Goal: Task Accomplishment & Management: Manage account settings

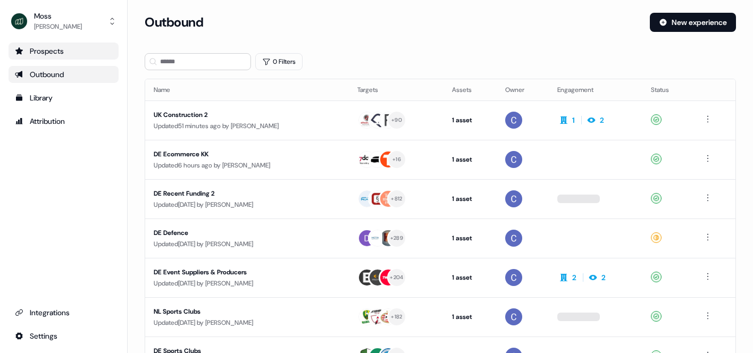
click at [48, 52] on div "Prospects" at bounding box center [63, 51] width 97 height 11
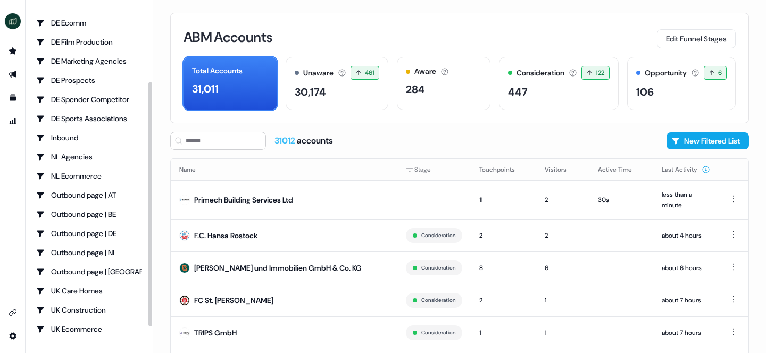
scroll to position [145, 0]
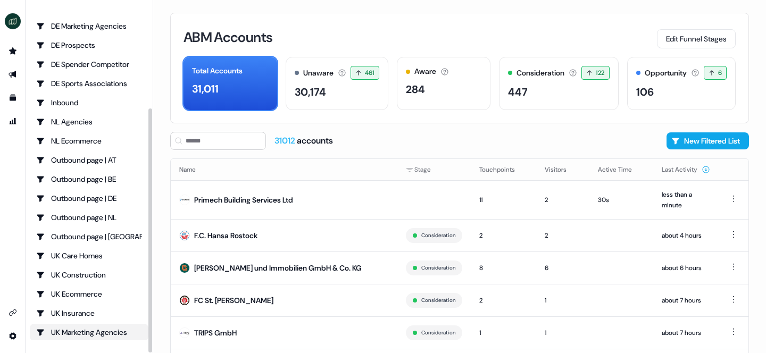
click at [89, 331] on div "UK Marketing Agencies" at bounding box center [89, 332] width 106 height 11
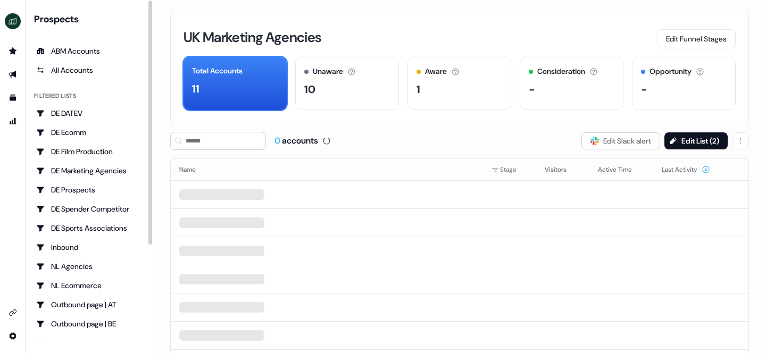
scroll to position [145, 0]
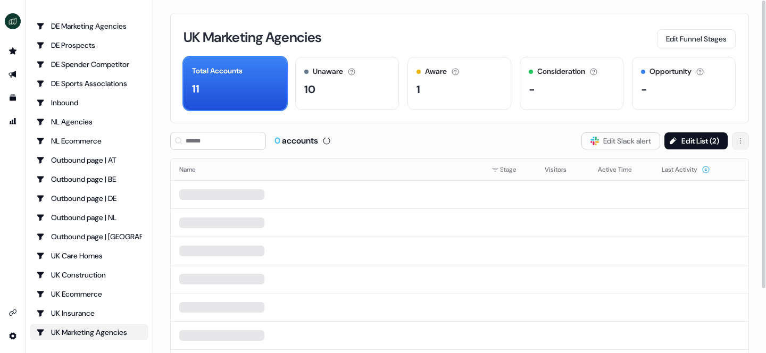
click at [740, 140] on html "For the best experience switch devices to a bigger screen. Go to Userled.io Pro…" at bounding box center [383, 176] width 766 height 353
click at [719, 164] on span "Delete" at bounding box center [713, 162] width 20 height 9
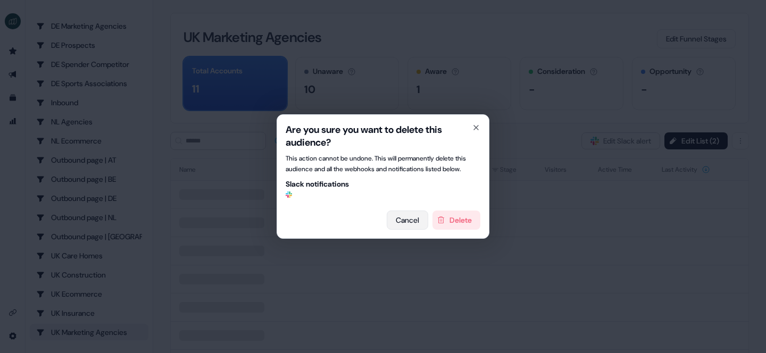
click at [405, 228] on button "Cancel" at bounding box center [407, 220] width 41 height 19
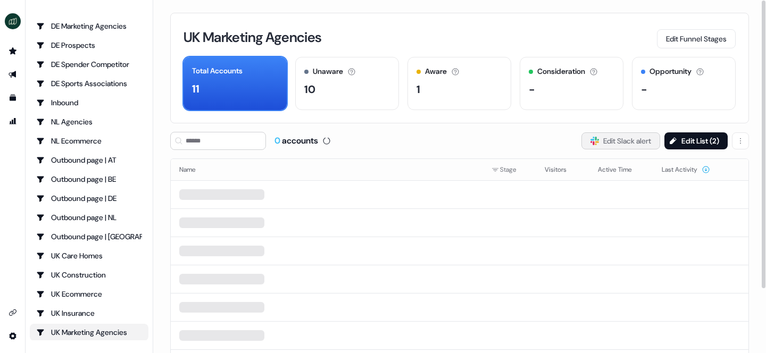
click at [616, 141] on button "Slack Logo SVG Edit Slack alert" at bounding box center [620, 140] width 79 height 17
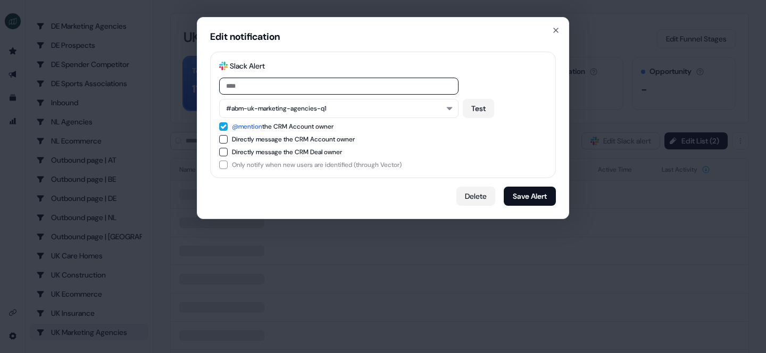
click at [468, 197] on button "Delete" at bounding box center [475, 196] width 39 height 19
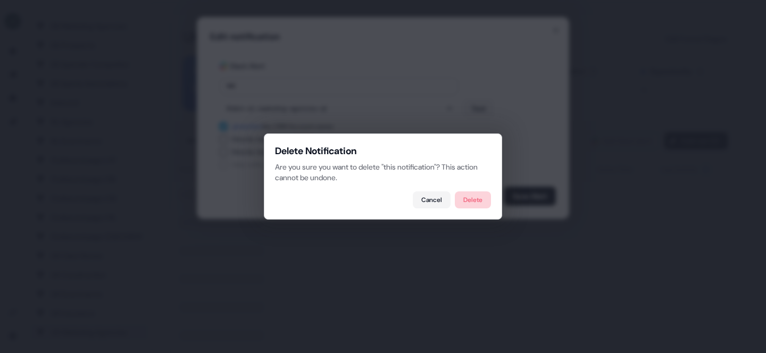
click at [460, 193] on button "Delete" at bounding box center [473, 199] width 36 height 17
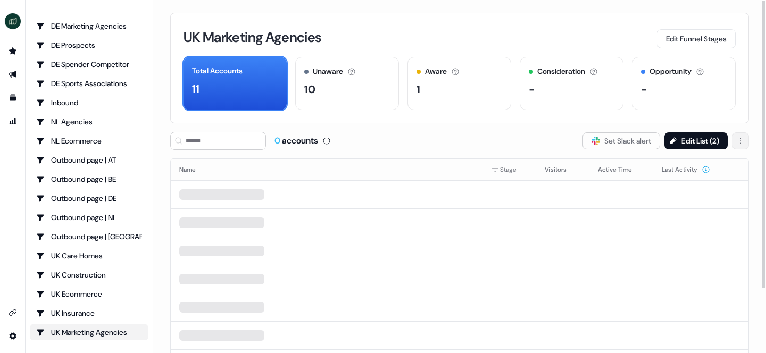
click at [743, 142] on html "For the best experience switch devices to a bigger screen. Go to Userled.io Pro…" at bounding box center [383, 176] width 766 height 353
click at [711, 164] on span "Delete" at bounding box center [713, 162] width 20 height 9
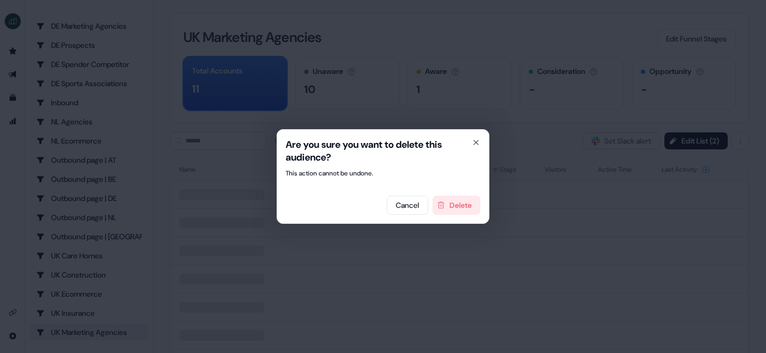
click at [461, 215] on div "Are you sure you want to delete this audience? This action cannot be undone. Ca…" at bounding box center [382, 176] width 213 height 95
click at [444, 213] on button "Delete" at bounding box center [456, 205] width 48 height 19
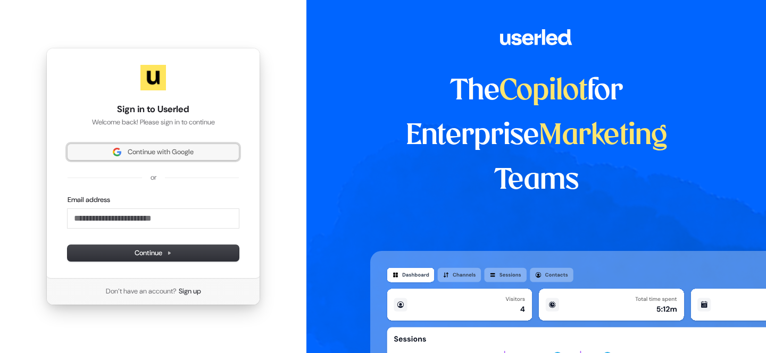
click at [121, 152] on span "Continue with Google" at bounding box center [153, 152] width 158 height 10
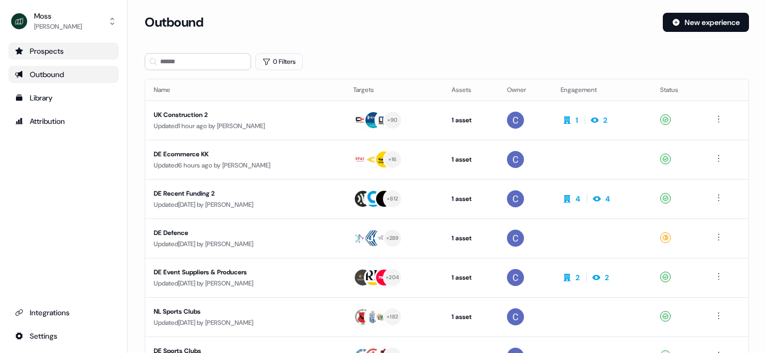
click at [54, 45] on link "Prospects" at bounding box center [64, 51] width 110 height 17
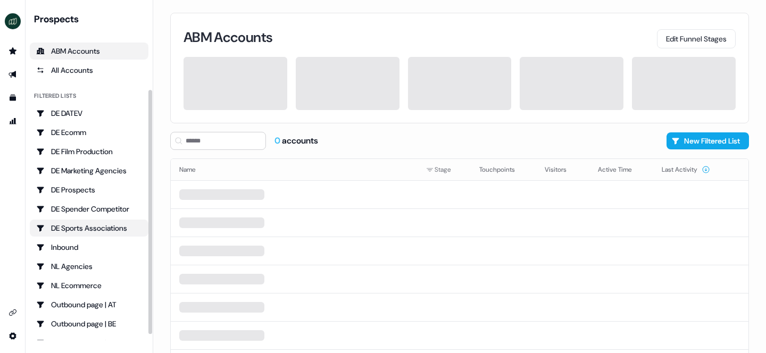
scroll to position [145, 0]
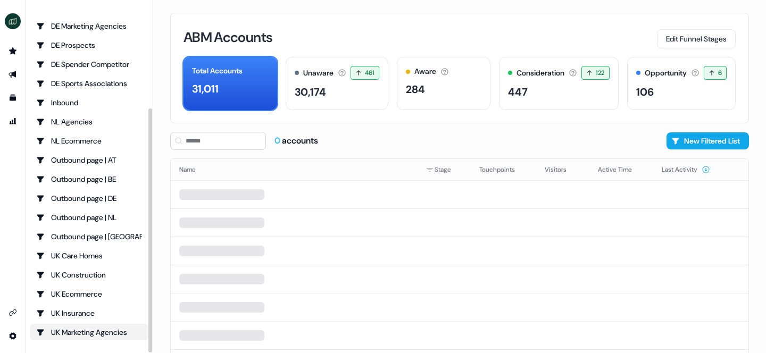
click at [78, 325] on link "UK Marketing Agencies" at bounding box center [89, 332] width 119 height 17
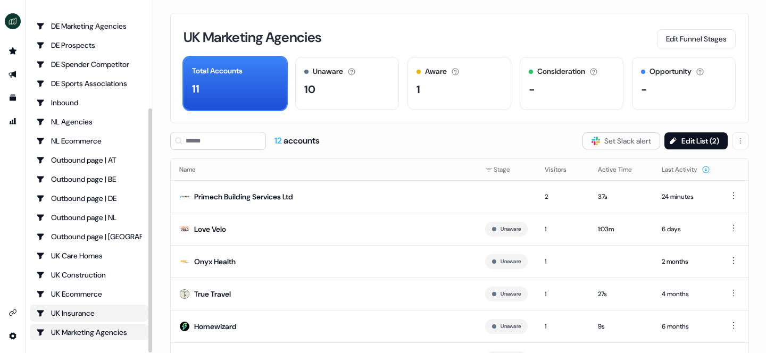
click at [99, 314] on div "UK Insurance" at bounding box center [89, 313] width 106 height 11
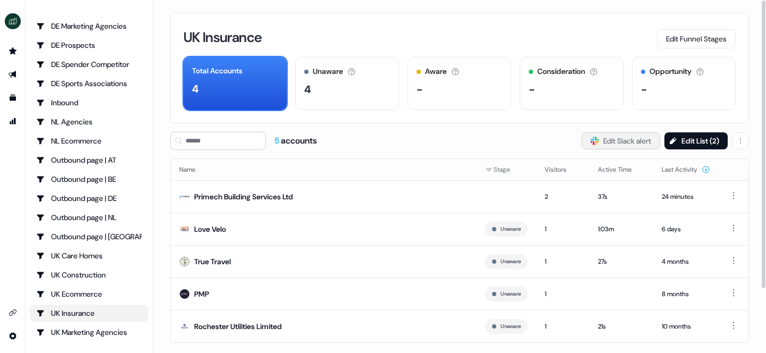
click at [624, 142] on button "Slack Logo SVG Edit Slack alert" at bounding box center [620, 140] width 79 height 17
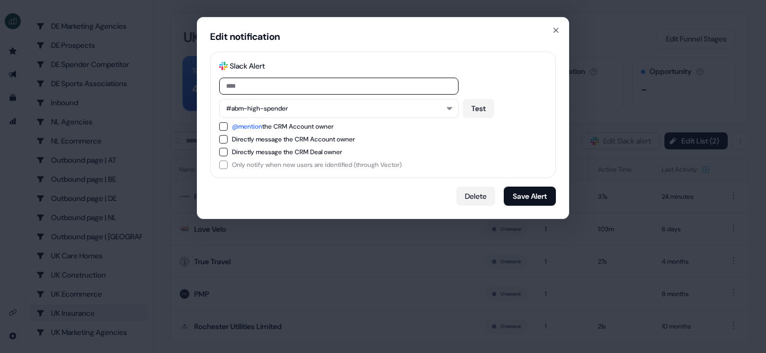
click at [474, 198] on button "Delete" at bounding box center [475, 196] width 39 height 19
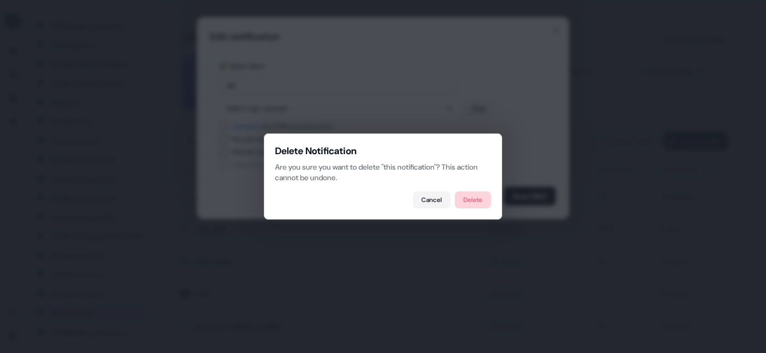
click at [481, 195] on button "Delete" at bounding box center [473, 199] width 36 height 17
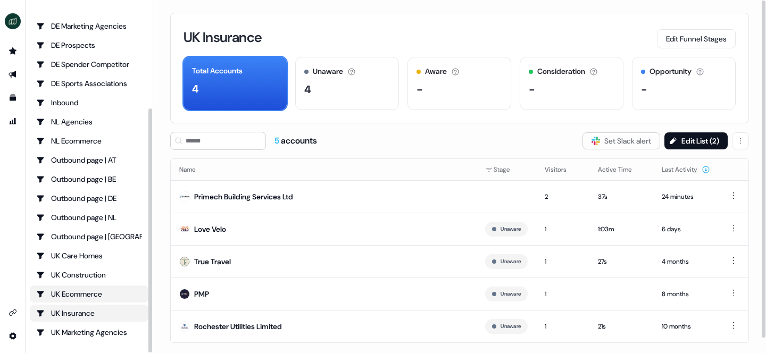
click at [85, 291] on div "UK Ecommerce" at bounding box center [89, 294] width 106 height 11
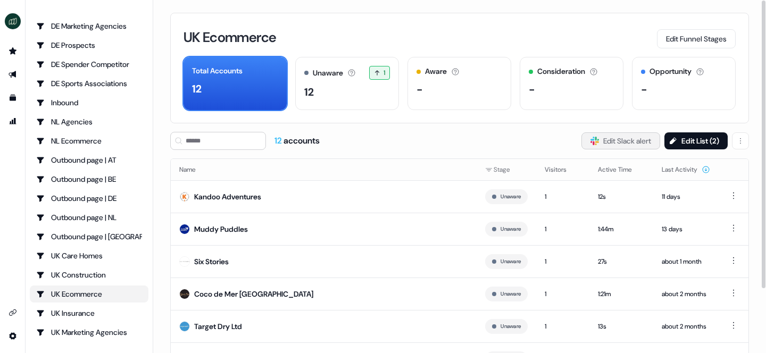
click at [611, 140] on button "Slack Logo SVG Edit Slack alert" at bounding box center [620, 140] width 79 height 17
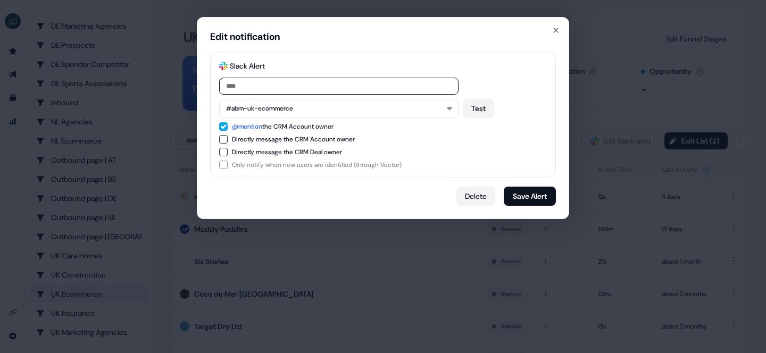
click at [477, 194] on button "Delete" at bounding box center [475, 196] width 39 height 19
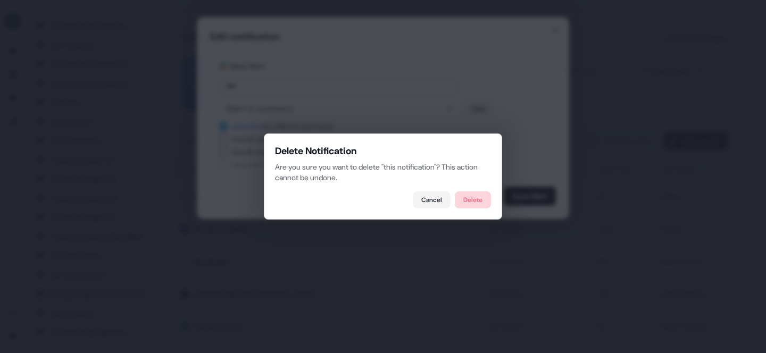
click at [470, 200] on button "Delete" at bounding box center [473, 199] width 36 height 17
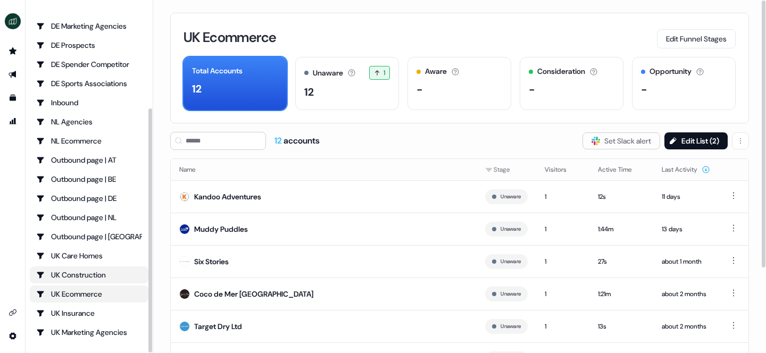
click at [111, 272] on div "UK Construction" at bounding box center [89, 275] width 106 height 11
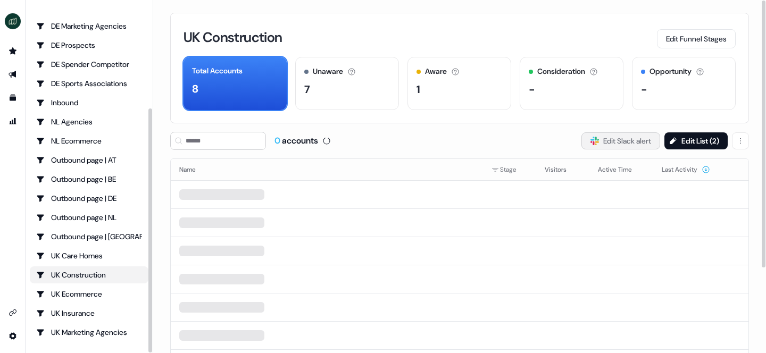
click at [592, 142] on button "Slack Logo SVG Edit Slack alert" at bounding box center [620, 140] width 79 height 17
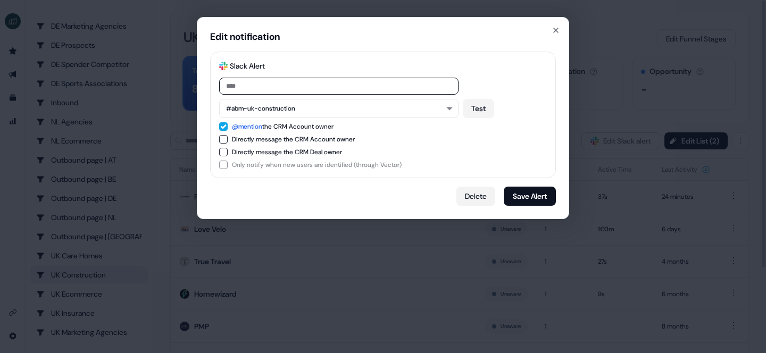
click at [479, 199] on button "Delete" at bounding box center [475, 196] width 39 height 19
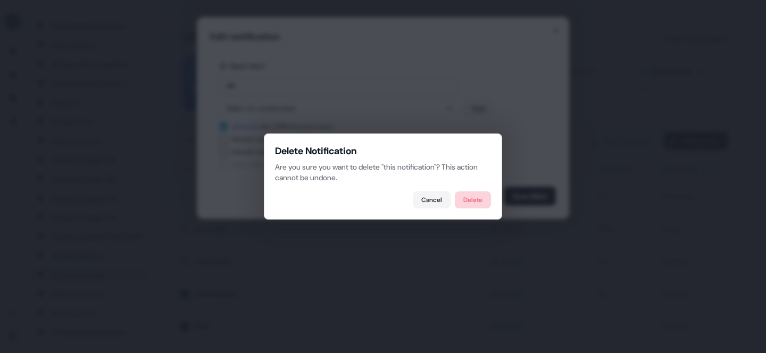
click at [476, 207] on button "Delete" at bounding box center [473, 199] width 36 height 17
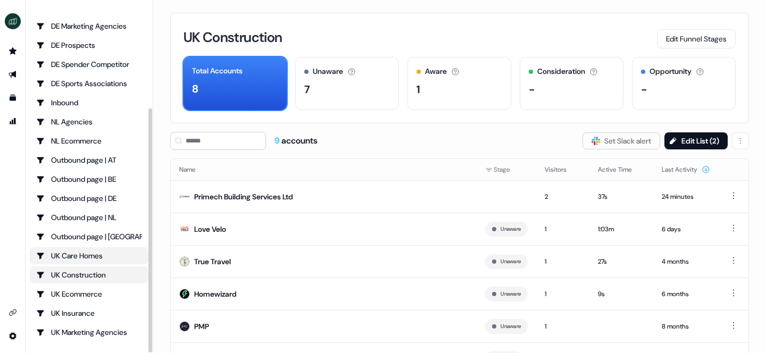
click at [85, 256] on div "UK Care Homes" at bounding box center [89, 255] width 106 height 11
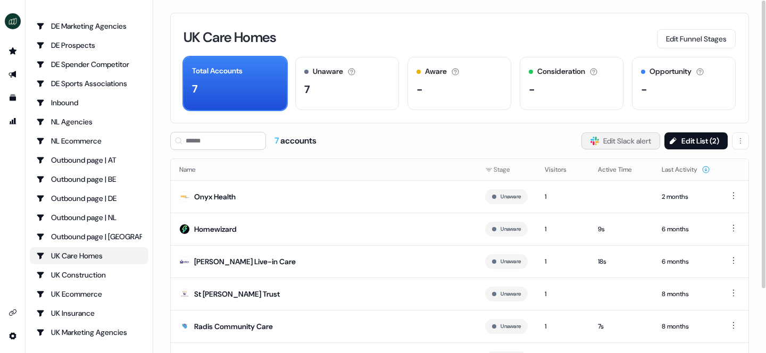
click at [615, 135] on button "Slack Logo SVG Edit Slack alert" at bounding box center [620, 140] width 79 height 17
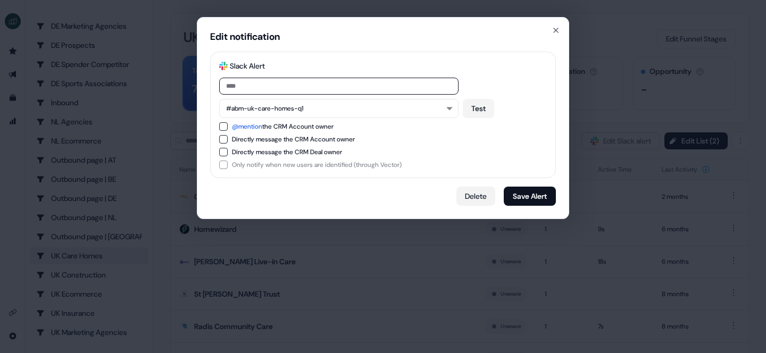
click at [478, 195] on button "Delete" at bounding box center [475, 196] width 39 height 19
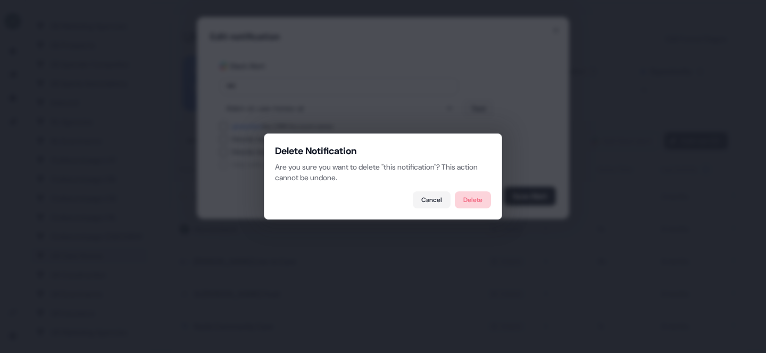
click at [460, 197] on button "Delete" at bounding box center [473, 199] width 36 height 17
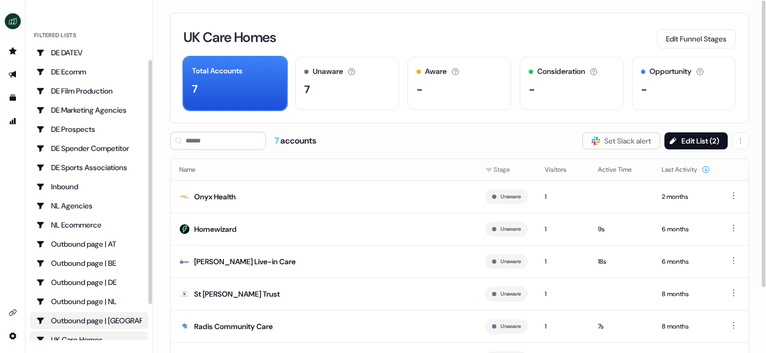
scroll to position [43, 0]
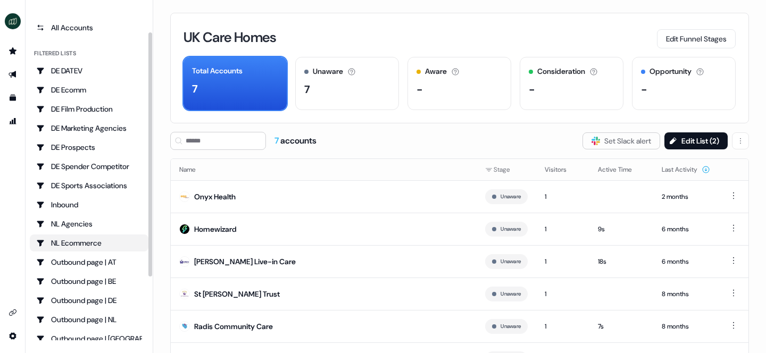
click at [80, 239] on div "NL Ecommerce" at bounding box center [89, 243] width 106 height 11
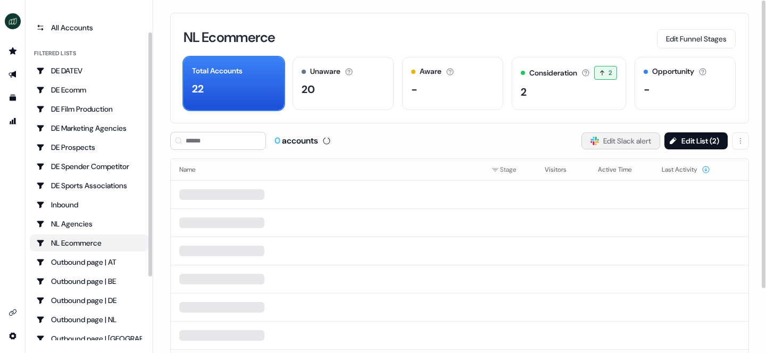
click at [614, 143] on button "Slack Logo SVG Edit Slack alert" at bounding box center [620, 140] width 79 height 17
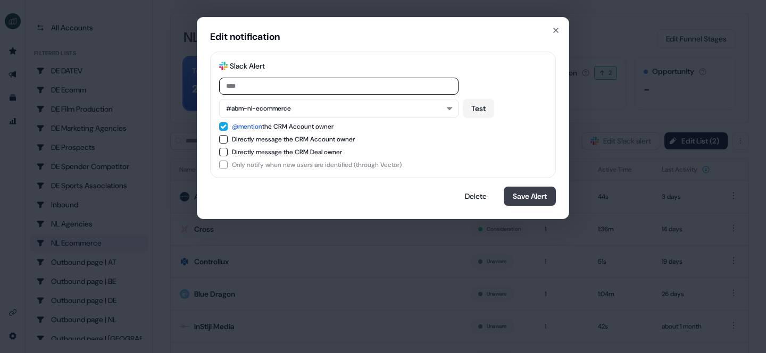
click at [531, 197] on button "Save Alert" at bounding box center [530, 196] width 52 height 19
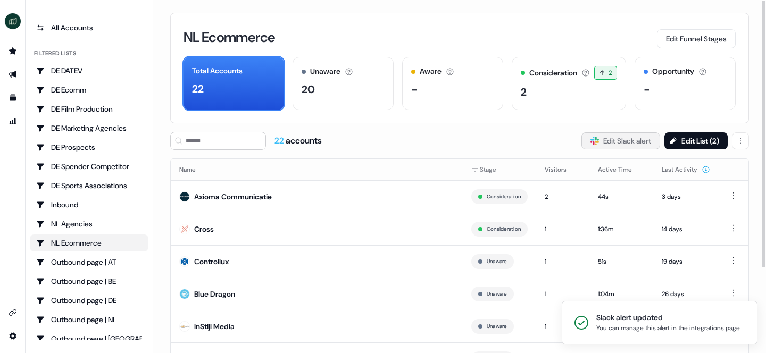
click at [603, 145] on button "Slack Logo SVG Edit Slack alert" at bounding box center [620, 140] width 79 height 17
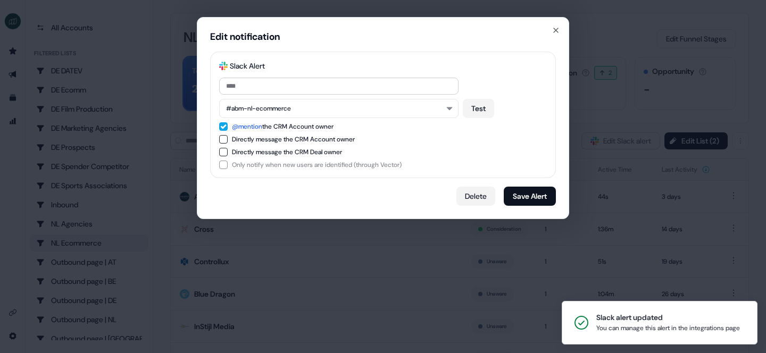
click at [468, 197] on button "Delete" at bounding box center [475, 196] width 39 height 19
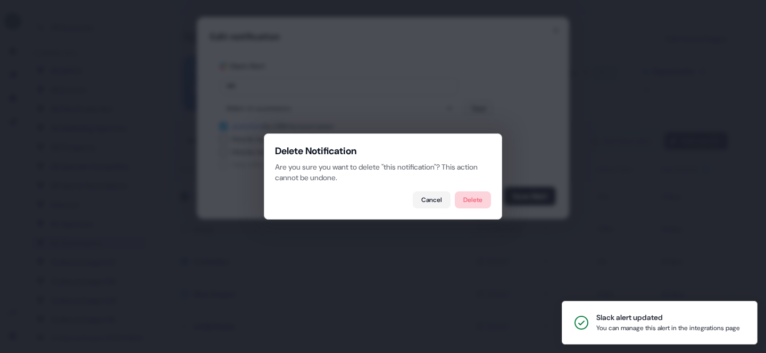
click at [468, 202] on button "Delete" at bounding box center [473, 199] width 36 height 17
